Goal: Information Seeking & Learning: Learn about a topic

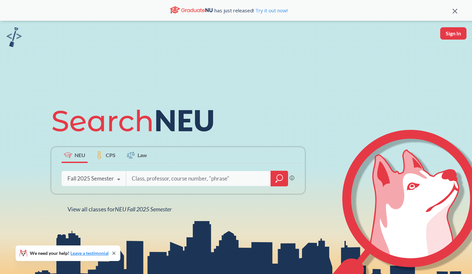
click at [103, 176] on div "Fall 2025 Semester" at bounding box center [90, 178] width 46 height 7
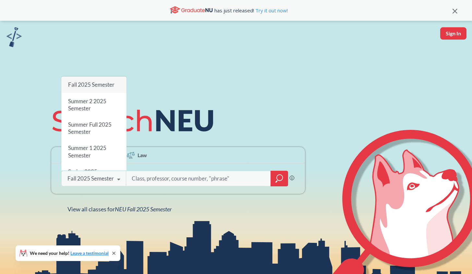
click at [177, 177] on input "search" at bounding box center [198, 178] width 135 height 14
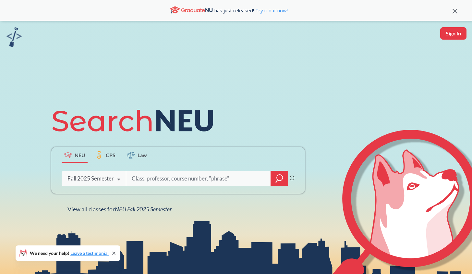
click at [193, 181] on input "search" at bounding box center [198, 178] width 135 height 14
type input "Italian"
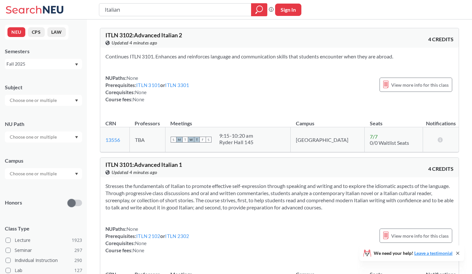
click at [193, 37] on div "ITLN 3102 : Advanced Italian 2 View this course on Banner. Updated 4 minutes ago" at bounding box center [192, 39] width 174 height 14
drag, startPoint x: 195, startPoint y: 61, endPoint x: 239, endPoint y: 62, distance: 43.4
click at [239, 62] on div "Continues ITLN 3101. Enhances and reinforces language and communication skills …" at bounding box center [279, 80] width 358 height 65
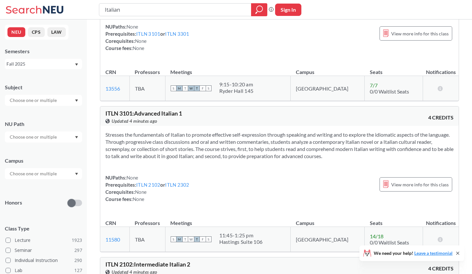
click at [460, 252] on icon at bounding box center [457, 252] width 5 height 5
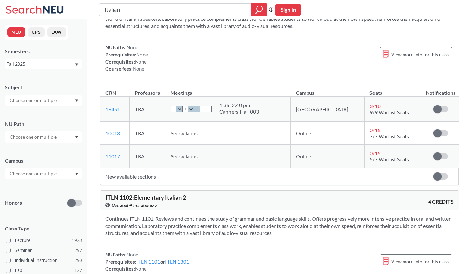
scroll to position [602, 0]
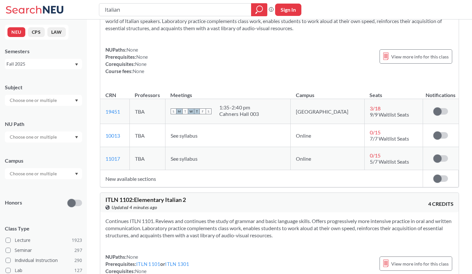
click at [197, 137] on span "See syllabus" at bounding box center [183, 135] width 27 height 6
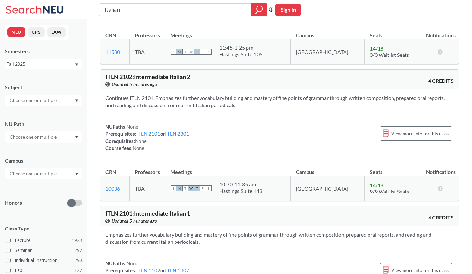
scroll to position [462, 0]
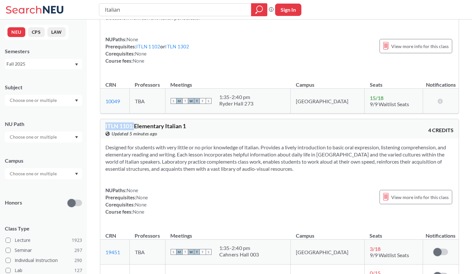
drag, startPoint x: 106, startPoint y: 124, endPoint x: 134, endPoint y: 125, distance: 28.2
click at [134, 125] on span "ITLN 1101 : Elementary Italian 1" at bounding box center [145, 125] width 80 height 7
copy span "ITLN 1101 :"
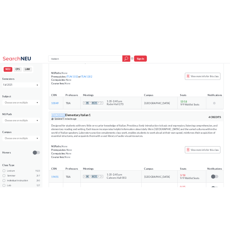
scroll to position [463, 0]
